Goal: Information Seeking & Learning: Learn about a topic

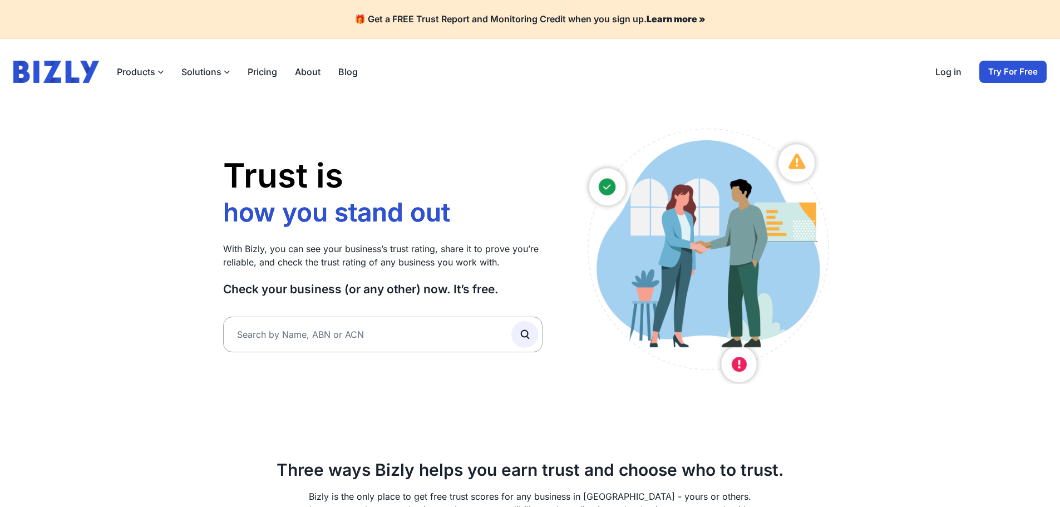
click at [952, 74] on link "Log in" at bounding box center [948, 71] width 26 height 13
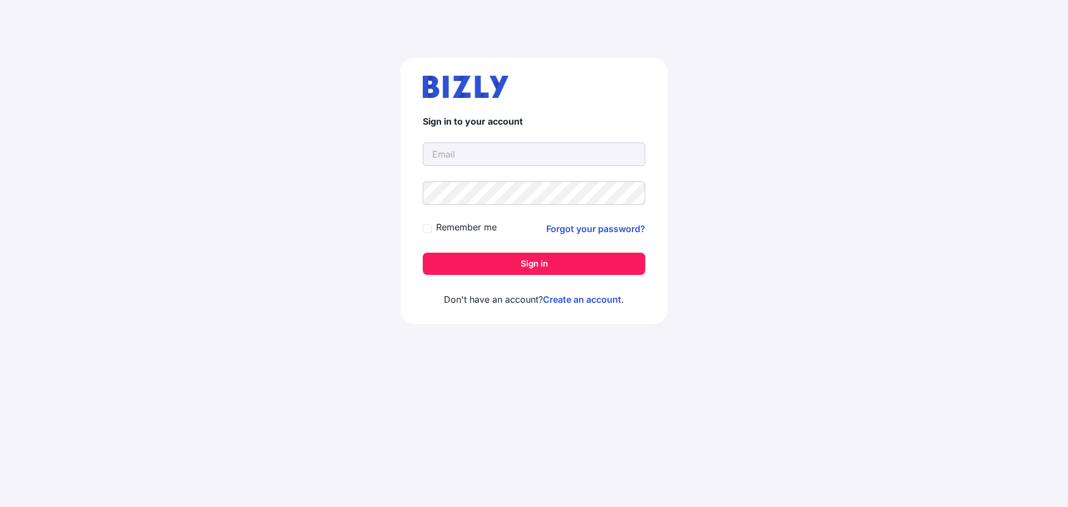
type input "[EMAIL_ADDRESS][DOMAIN_NAME]"
click at [494, 269] on button "Sign in" at bounding box center [534, 264] width 223 height 22
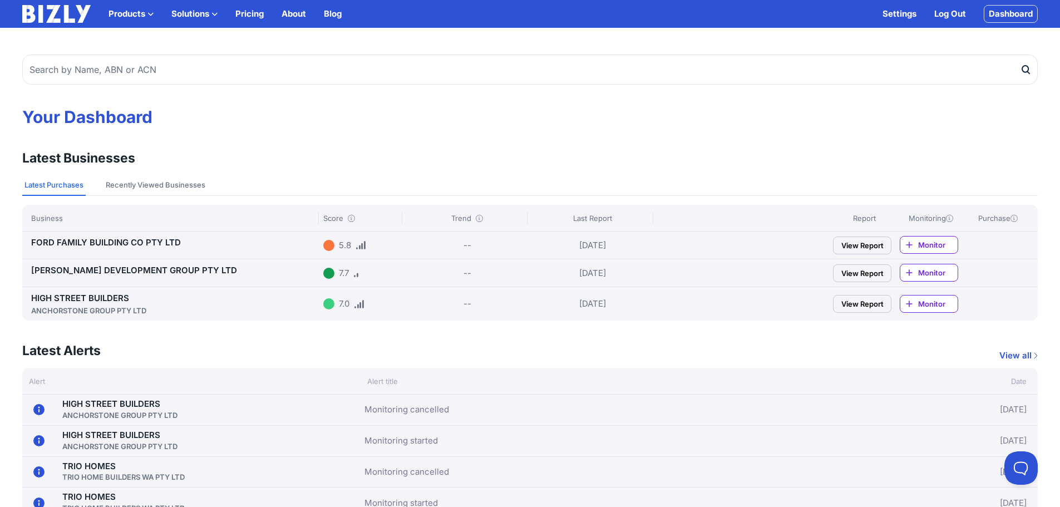
click at [184, 303] on div "HIGH STREET BUILDERS ANCHORSTONE GROUP PTY LTD" at bounding box center [175, 304] width 288 height 24
click at [106, 299] on link "HIGH STREET BUILDERS ANCHORSTONE GROUP PTY LTD" at bounding box center [175, 304] width 288 height 23
click at [181, 269] on link "TINGEY DEVELOPMENT GROUP PTY LTD" at bounding box center [134, 270] width 206 height 11
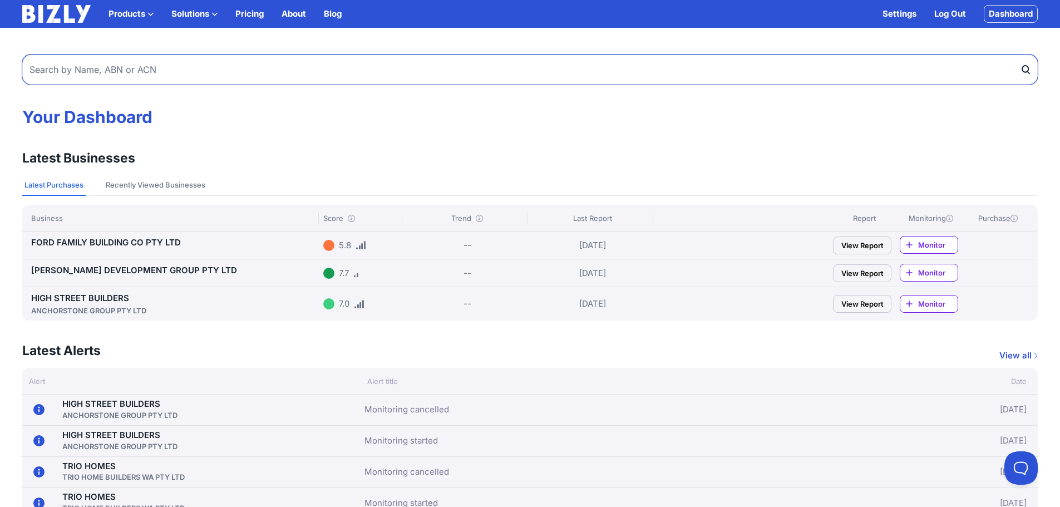
click at [114, 72] on input "text" at bounding box center [529, 70] width 1015 height 30
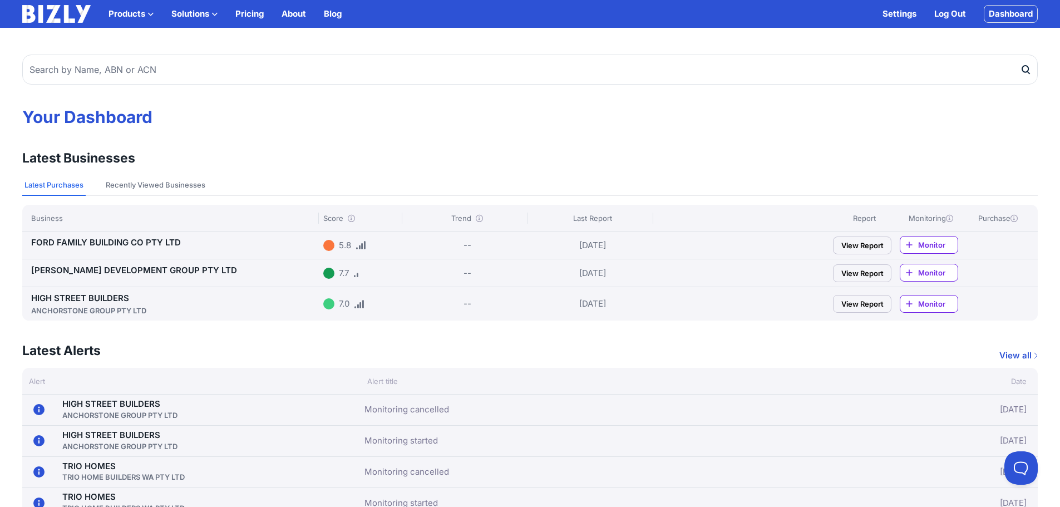
click at [144, 405] on link "HIGH STREET BUILDERS ANCHORSTONE GROUP PTY LTD" at bounding box center [119, 409] width 115 height 22
click at [1026, 349] on link "View all" at bounding box center [1018, 355] width 38 height 13
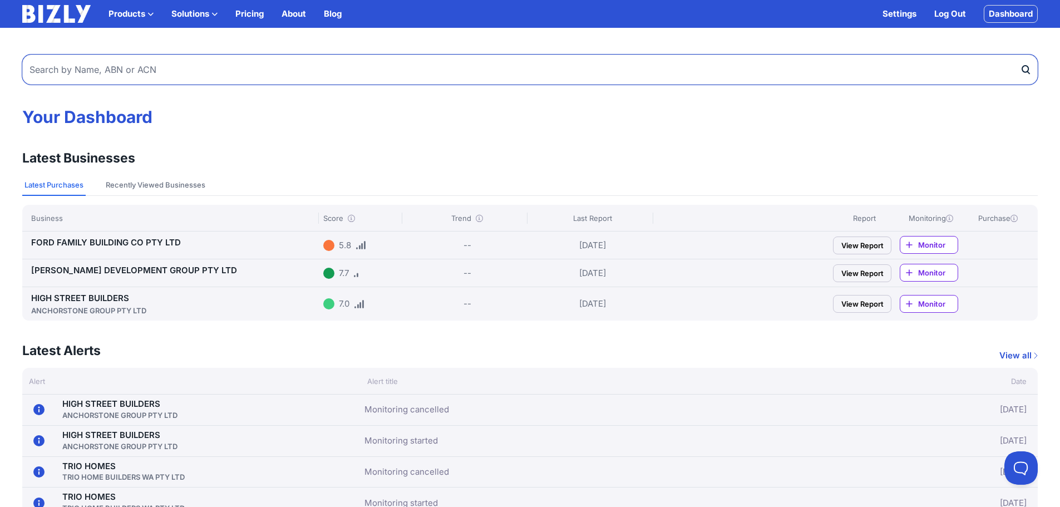
click at [267, 65] on input "text" at bounding box center [529, 70] width 1015 height 30
type input "first homebuilders"
click at [1020, 55] on button "submit" at bounding box center [1029, 70] width 18 height 30
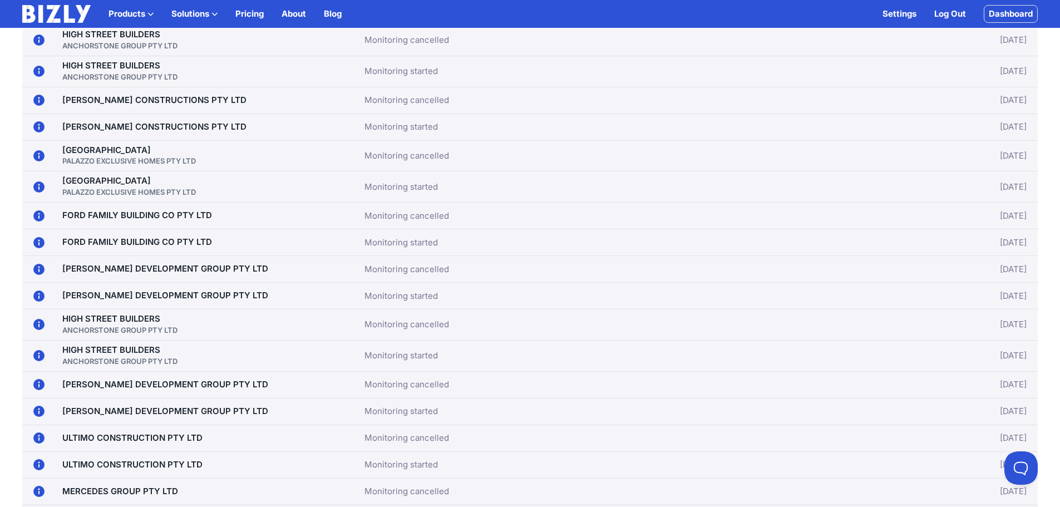
scroll to position [779, 0]
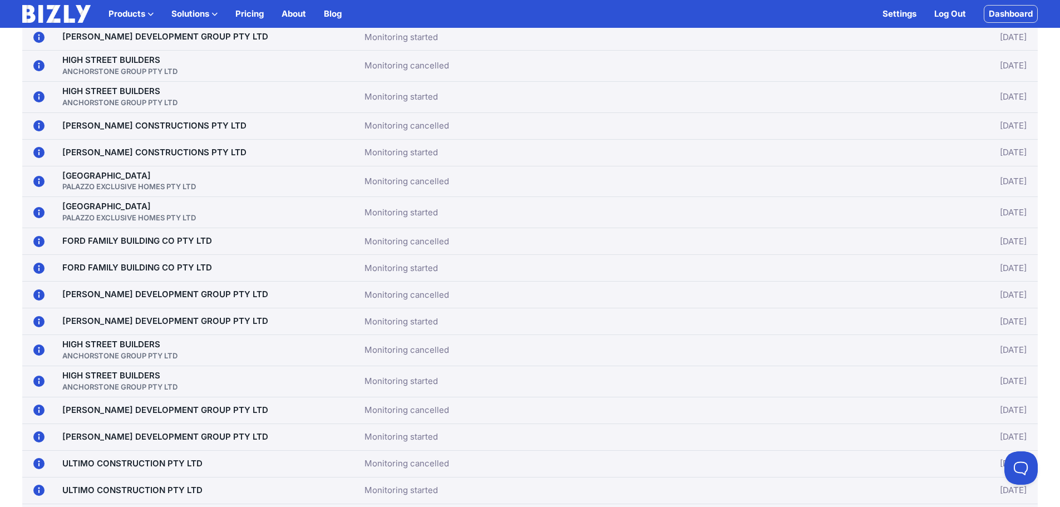
click at [150, 129] on link "[PERSON_NAME] CONSTRUCTIONS PTY LTD" at bounding box center [154, 125] width 184 height 11
click at [146, 458] on link "ULTIMO CONSTRUCTION PTY LTD" at bounding box center [132, 463] width 140 height 11
click at [147, 405] on link "[PERSON_NAME] DEVELOPMENT GROUP PTY LTD" at bounding box center [165, 410] width 206 height 11
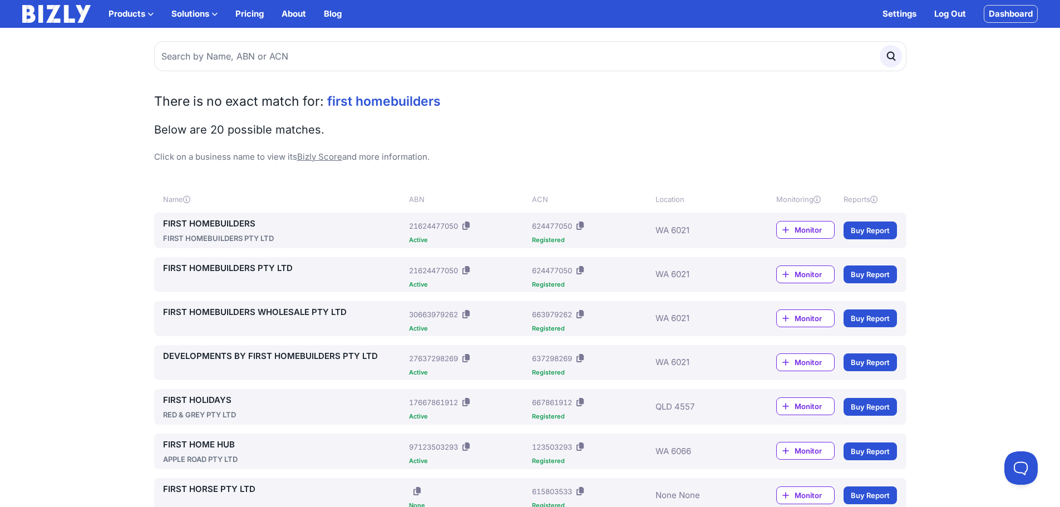
click at [223, 223] on link "FIRST HOMEBUILDERS" at bounding box center [284, 223] width 242 height 13
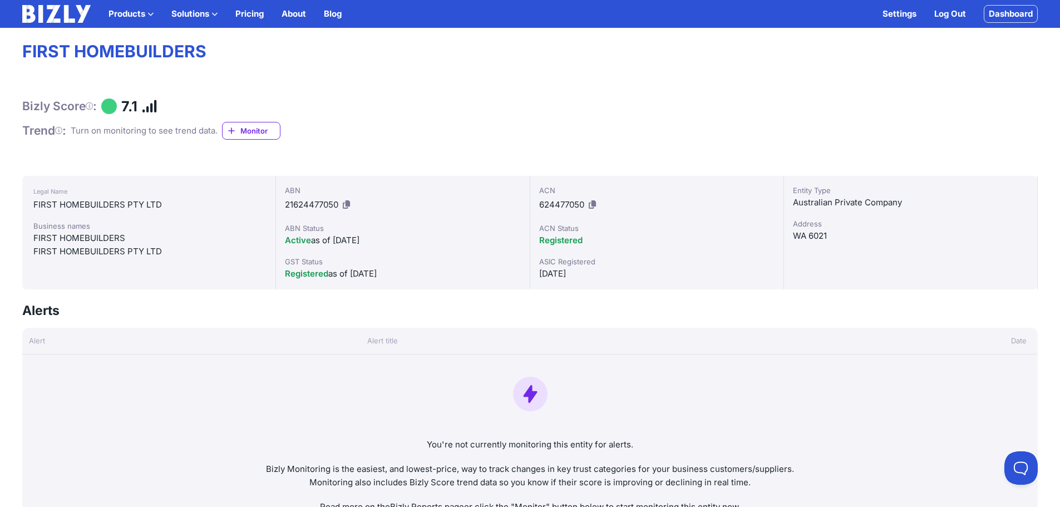
click at [236, 126] on div at bounding box center [232, 130] width 8 height 13
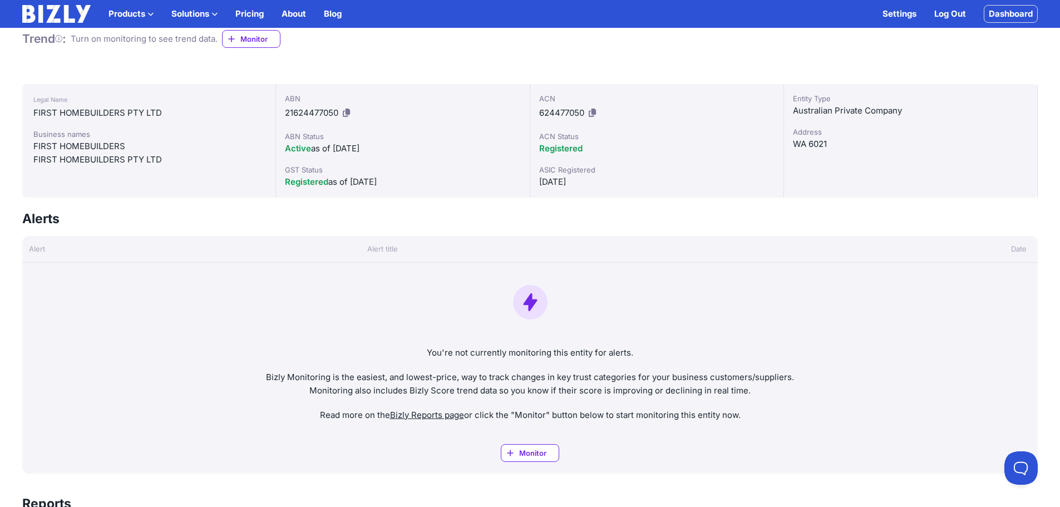
scroll to position [56, 0]
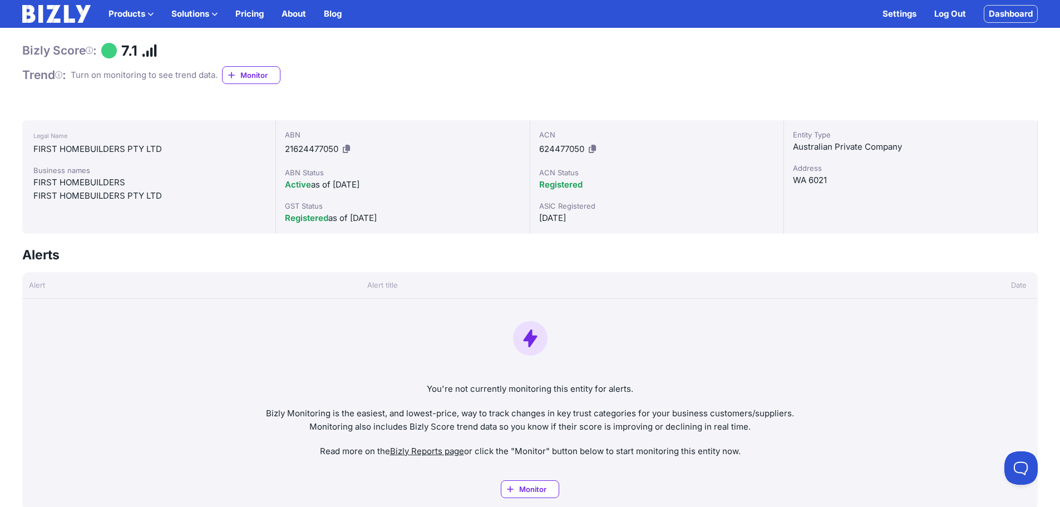
click at [255, 73] on span "Monitor" at bounding box center [260, 75] width 40 height 11
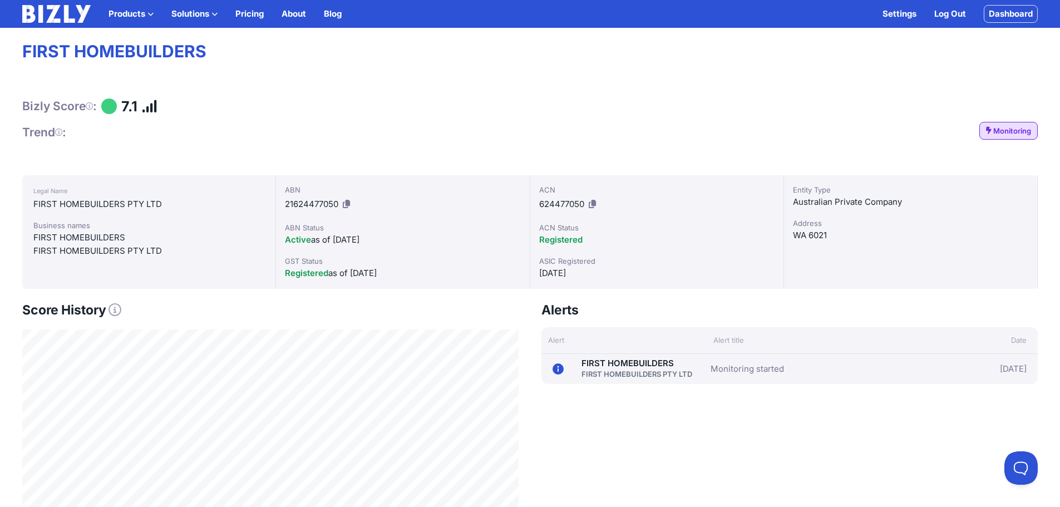
click at [1000, 130] on span "Monitoring" at bounding box center [1012, 130] width 38 height 11
